Goal: Book appointment/travel/reservation

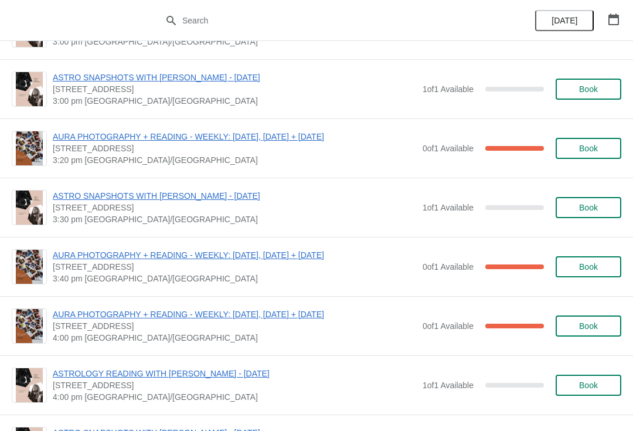
scroll to position [694, 0]
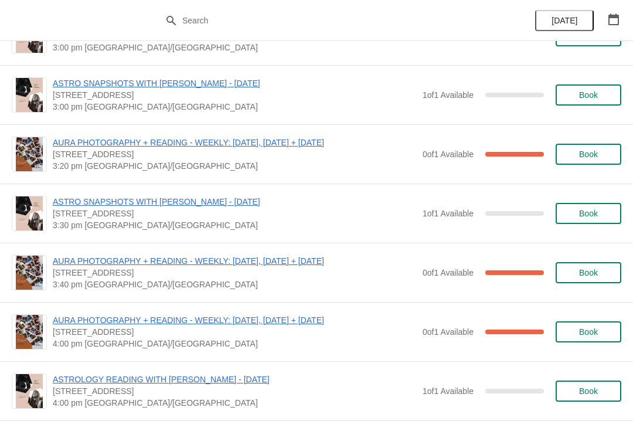
click at [185, 203] on span "ASTRO SNAPSHOTS WITH [PERSON_NAME] - [DATE]" at bounding box center [235, 202] width 364 height 12
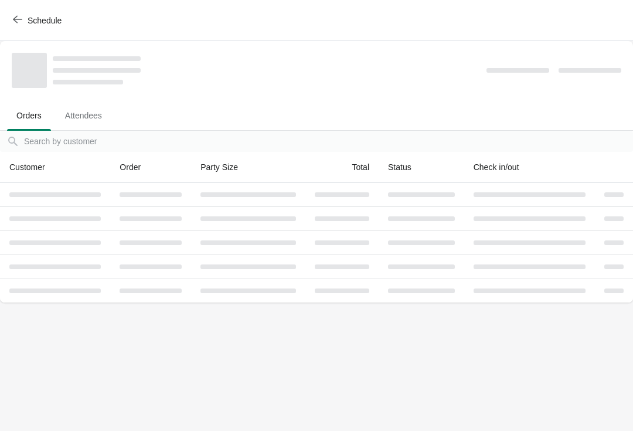
scroll to position [0, 0]
click at [581, 214] on body "Schedule Orders Attendees Orders Attendees Orders filter search Customer Order …" at bounding box center [316, 215] width 633 height 431
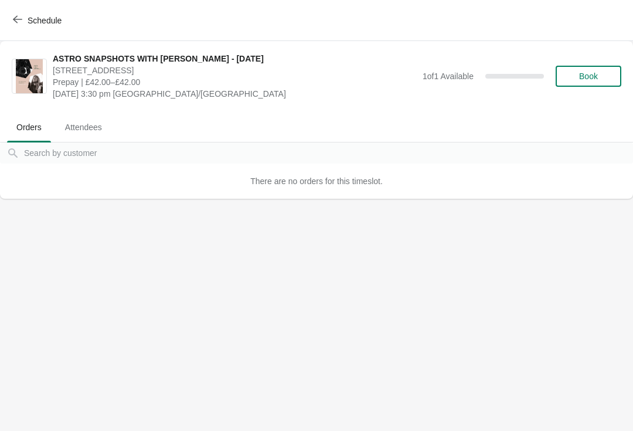
click at [577, 83] on button "Book" at bounding box center [589, 76] width 66 height 21
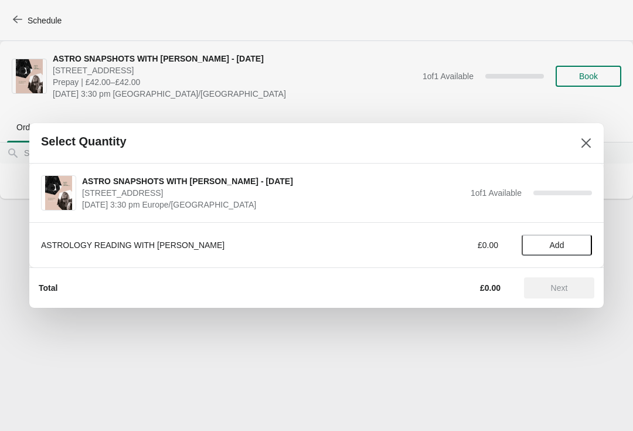
click at [561, 239] on button "Add" at bounding box center [557, 245] width 70 height 21
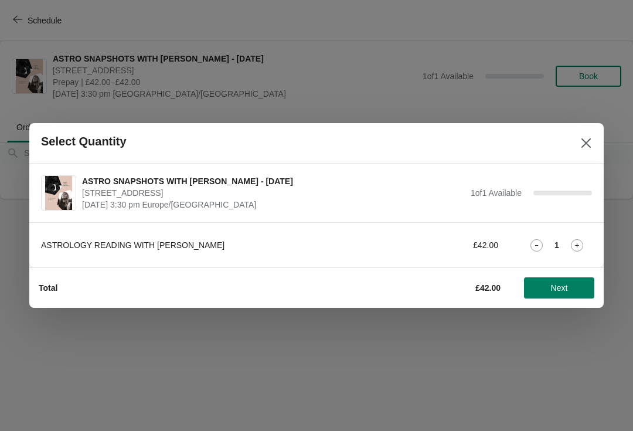
click at [551, 286] on span "Next" at bounding box center [559, 287] width 17 height 9
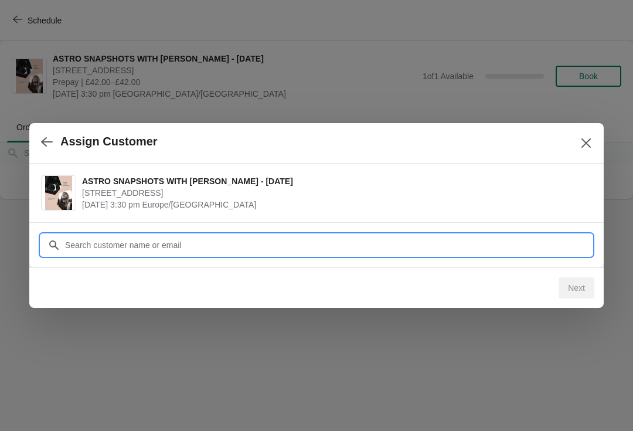
click at [384, 252] on input "Customer" at bounding box center [329, 245] width 528 height 21
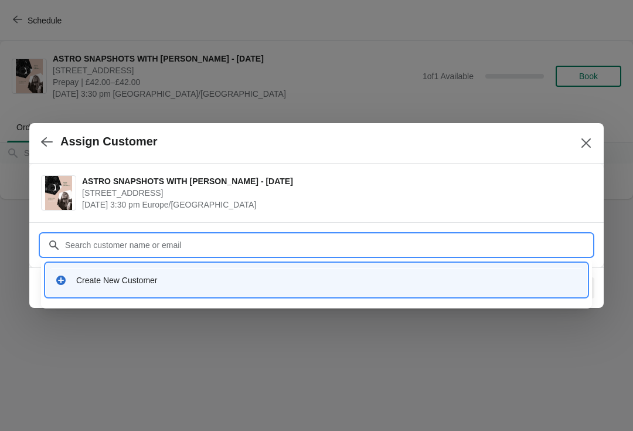
click at [250, 286] on div "Create New Customer" at bounding box center [327, 280] width 502 height 12
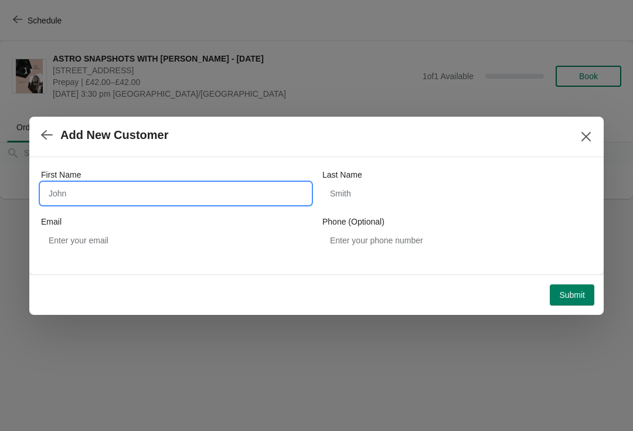
click at [108, 189] on input "First Name" at bounding box center [176, 193] width 270 height 21
type input "[PERSON_NAME]"
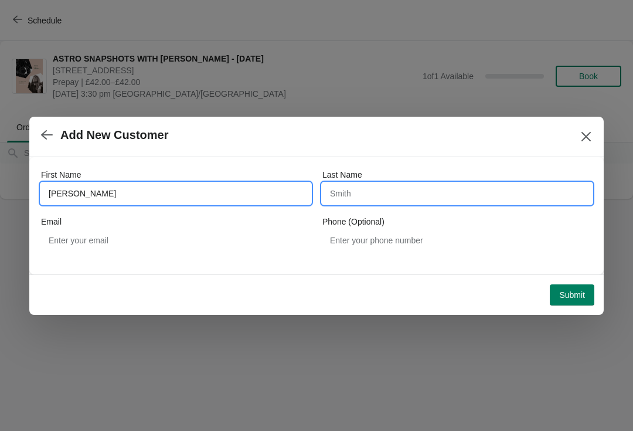
click at [366, 194] on input "Last Name" at bounding box center [458, 193] width 270 height 21
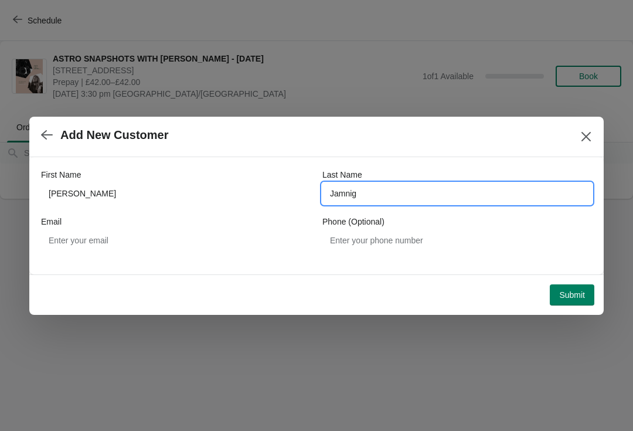
type input "Jamnig"
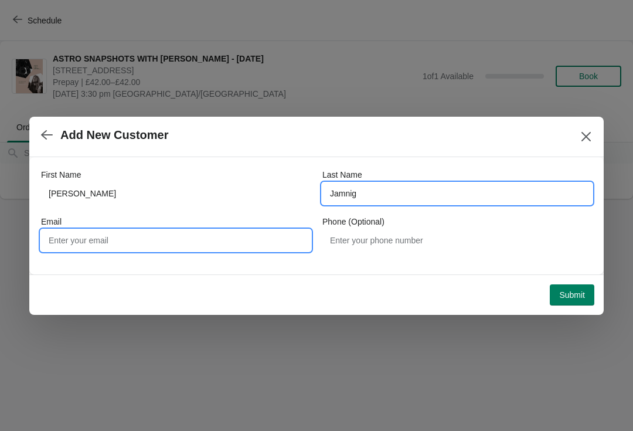
click at [175, 239] on input "Email" at bounding box center [176, 240] width 270 height 21
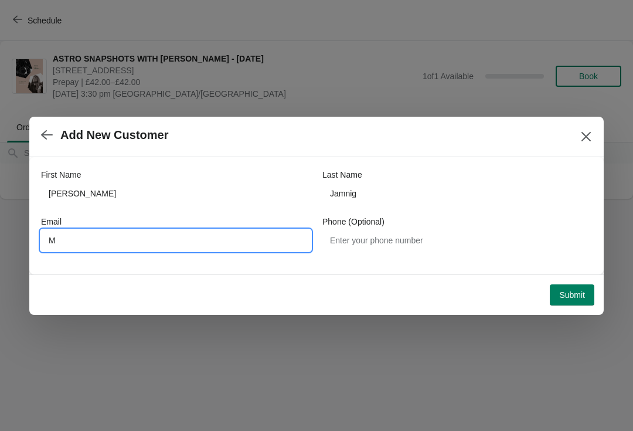
type input "M-"
type input "_"
type input "[EMAIL_ADDRESS][DOMAIN_NAME]"
click at [575, 293] on span "Submit" at bounding box center [572, 294] width 26 height 9
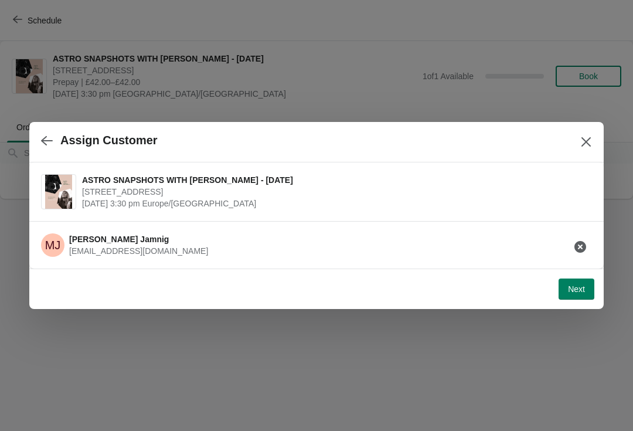
click at [575, 285] on span "Next" at bounding box center [576, 288] width 17 height 9
